Goal: Task Accomplishment & Management: Manage account settings

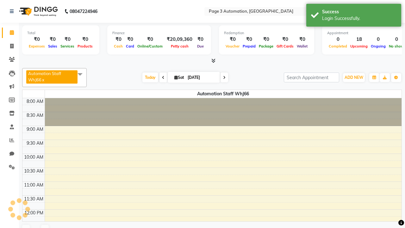
select select "en"
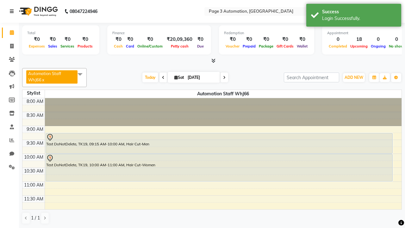
click at [13, 11] on icon at bounding box center [12, 11] width 4 height 4
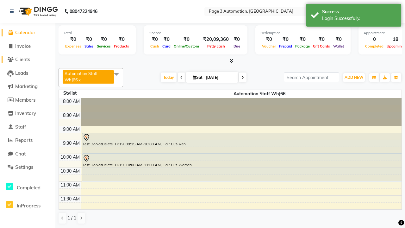
click at [28, 60] on span "Clients" at bounding box center [22, 59] width 15 height 6
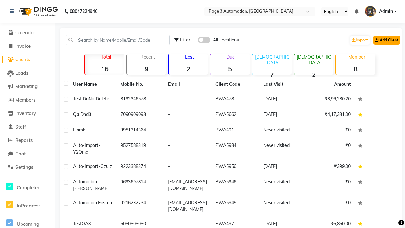
click at [386, 40] on link "Add Client" at bounding box center [386, 40] width 27 height 9
select select "22"
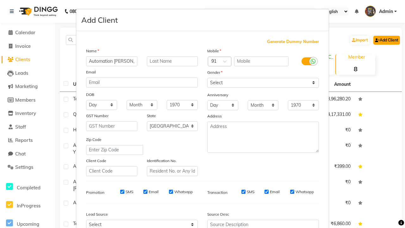
type input "Automation [PERSON_NAME]"
type input "9559876141"
type input "[PERSON_NAME][EMAIL_ADDRESS][DOMAIN_NAME]"
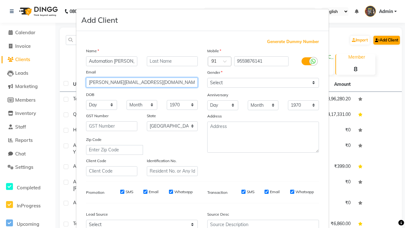
select select "[DEMOGRAPHIC_DATA]"
type input "[PERSON_NAME][EMAIL_ADDRESS][DOMAIN_NAME]"
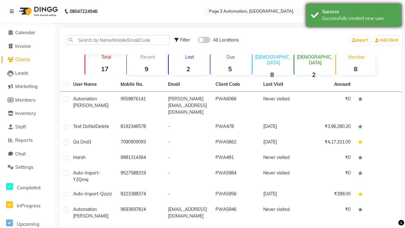
click at [354, 16] on div "Successfully created new user." at bounding box center [359, 18] width 74 height 7
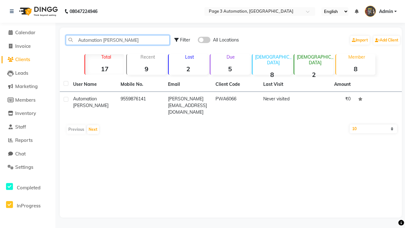
type input "Automation [PERSON_NAME]"
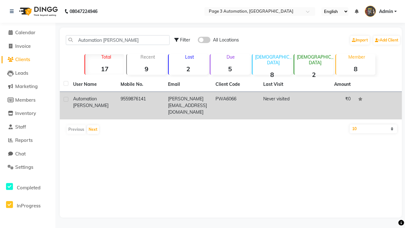
click at [231, 102] on td "PWA6066" at bounding box center [235, 106] width 47 height 28
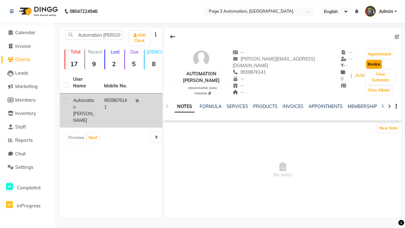
click at [366, 64] on button "Invoice" at bounding box center [374, 64] width 16 height 9
select select "service"
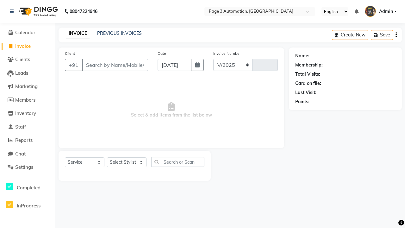
select select "2774"
type input "10144"
type input "9559876141"
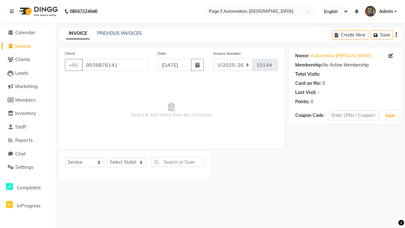
select select "71572"
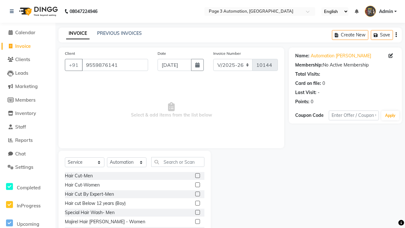
click at [197, 203] on label at bounding box center [197, 203] width 5 height 5
click at [197, 203] on input "checkbox" at bounding box center [197, 203] width 4 height 4
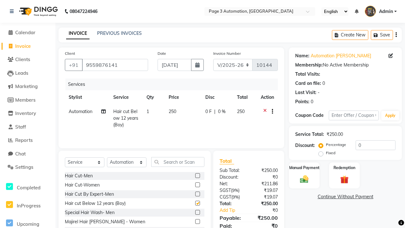
click at [345, 197] on link "Continue Without Payment" at bounding box center [345, 196] width 110 height 7
checkbox input "false"
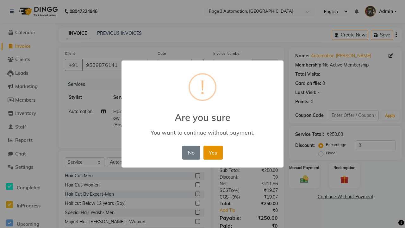
click at [213, 152] on button "Yes" at bounding box center [213, 153] width 19 height 14
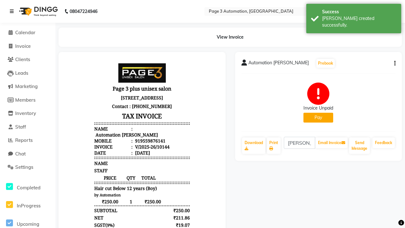
click at [354, 16] on div "[PERSON_NAME] created successfully." at bounding box center [359, 21] width 74 height 13
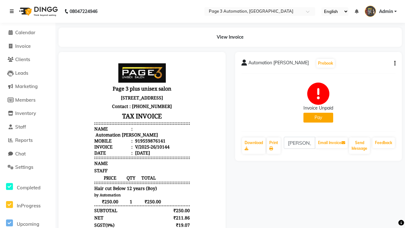
click at [13, 11] on icon at bounding box center [12, 11] width 4 height 4
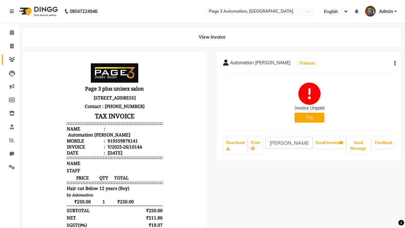
click at [9, 60] on icon at bounding box center [12, 59] width 6 height 5
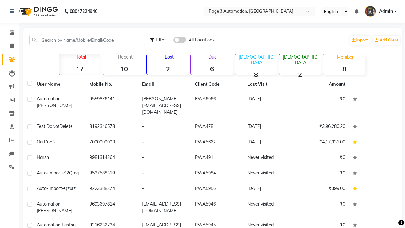
click at [212, 69] on strong "6" at bounding box center [211, 69] width 41 height 8
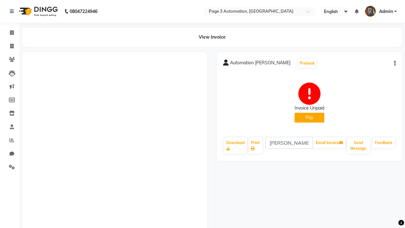
click at [394, 63] on button "button" at bounding box center [394, 63] width 4 height 7
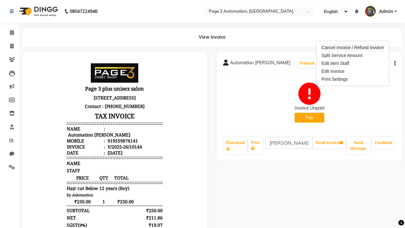
click at [353, 47] on div "Cancel Invoice / Refund Invoice" at bounding box center [352, 48] width 65 height 8
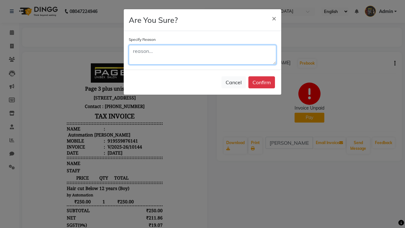
click at [203, 55] on textarea at bounding box center [202, 55] width 147 height 20
type textarea "Testing"
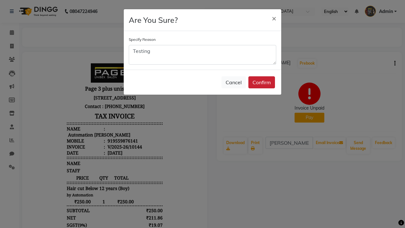
click at [262, 82] on button "Confirm" at bounding box center [261, 82] width 27 height 12
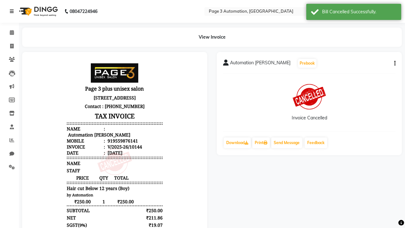
click at [354, 13] on div "Bill Cancelled Successfully." at bounding box center [359, 12] width 74 height 7
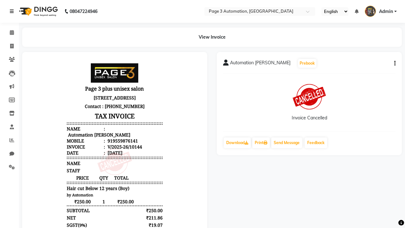
click at [13, 11] on icon at bounding box center [12, 11] width 4 height 4
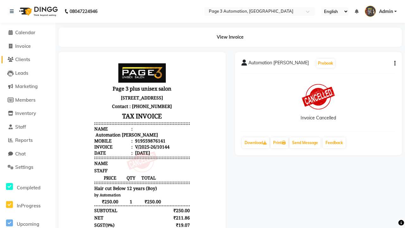
click at [28, 60] on span "Clients" at bounding box center [22, 59] width 15 height 6
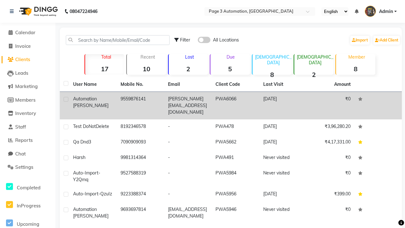
click at [66, 99] on label at bounding box center [66, 99] width 5 height 5
click at [66, 99] on input "checkbox" at bounding box center [66, 99] width 4 height 4
checkbox input "true"
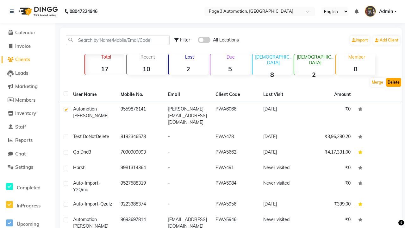
click at [394, 82] on button "Delete" at bounding box center [393, 82] width 15 height 9
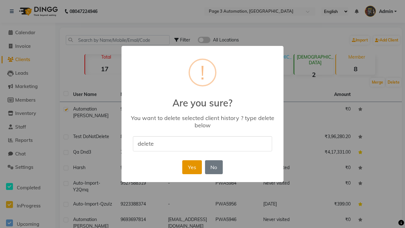
type input "delete"
click at [192, 167] on button "Yes" at bounding box center [191, 167] width 19 height 14
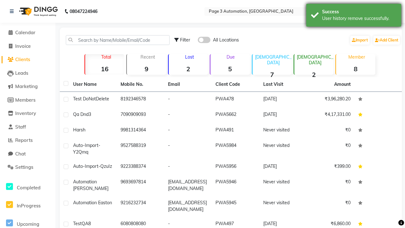
click at [354, 16] on div "User history remove successfully." at bounding box center [359, 18] width 74 height 7
click at [381, 11] on span "Admin" at bounding box center [386, 11] width 14 height 7
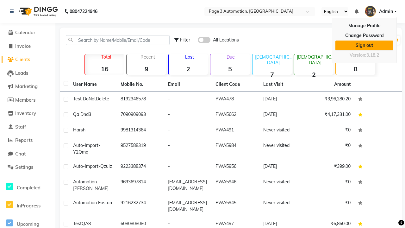
click at [364, 45] on link "Sign out" at bounding box center [365, 46] width 58 height 10
